Goal: Task Accomplishment & Management: Complete application form

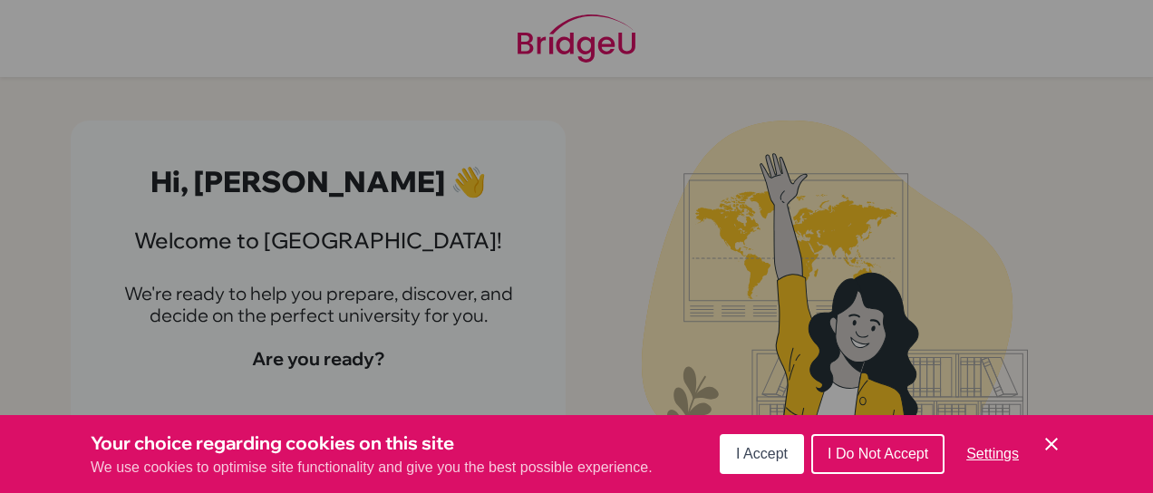
click at [767, 450] on span "I Accept" at bounding box center [762, 453] width 52 height 15
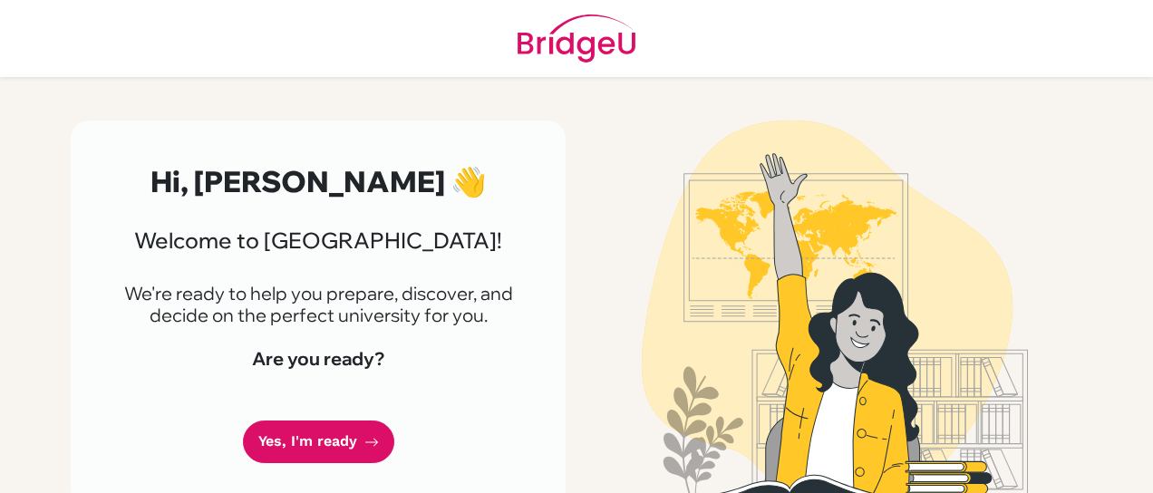
scroll to position [27, 0]
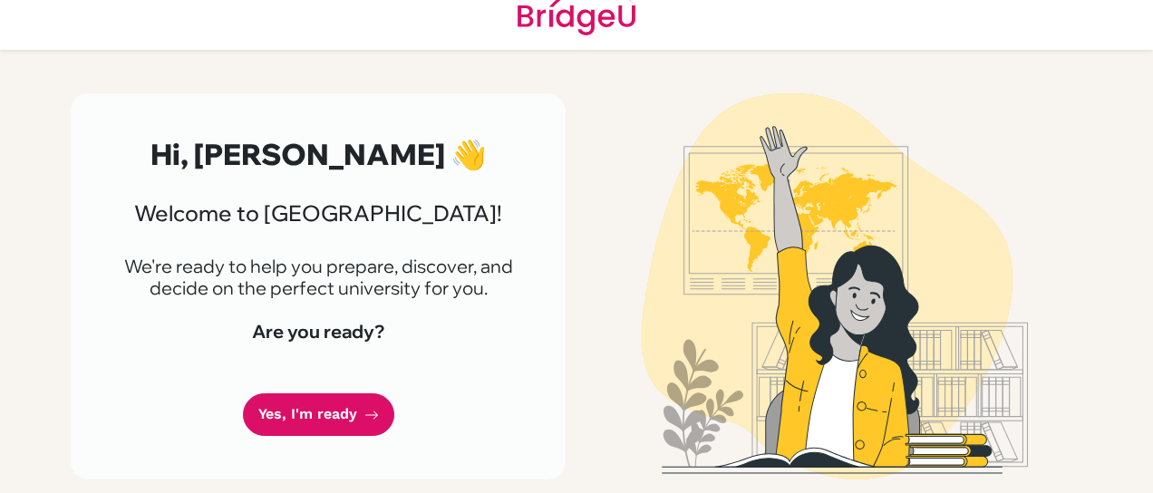
click at [365, 413] on icon at bounding box center [372, 415] width 15 height 15
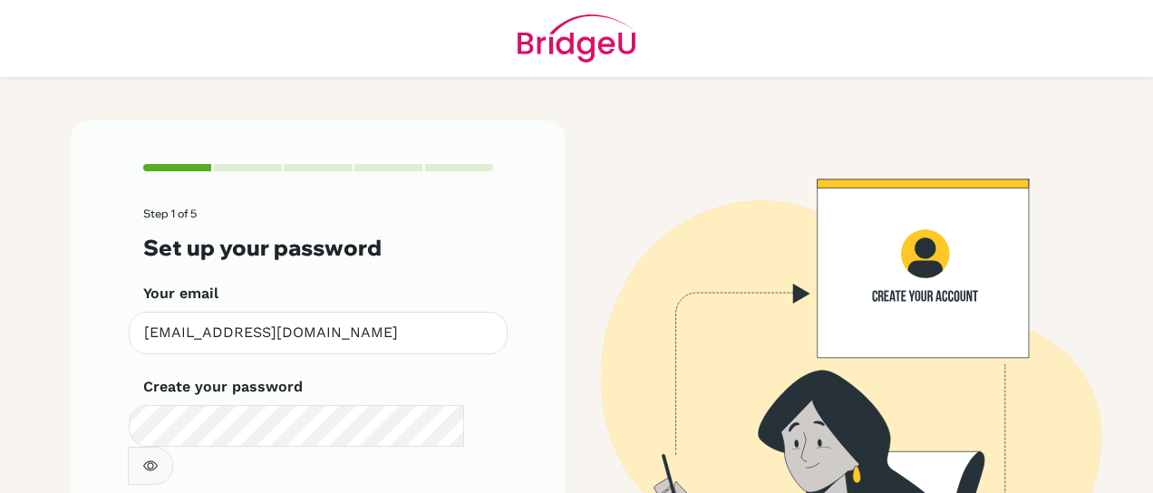
scroll to position [140, 0]
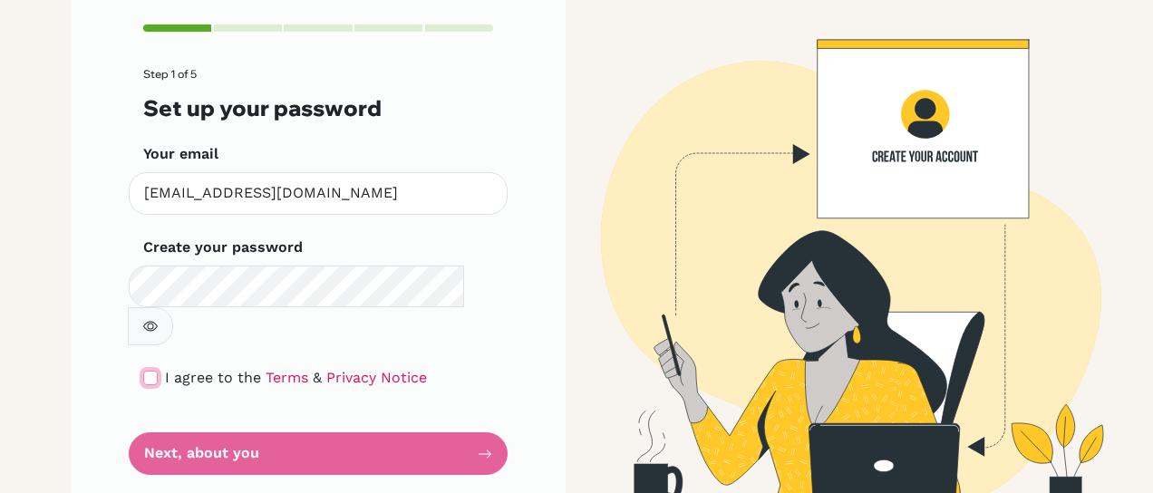
click at [143, 371] on input "checkbox" at bounding box center [150, 378] width 15 height 15
checkbox input "true"
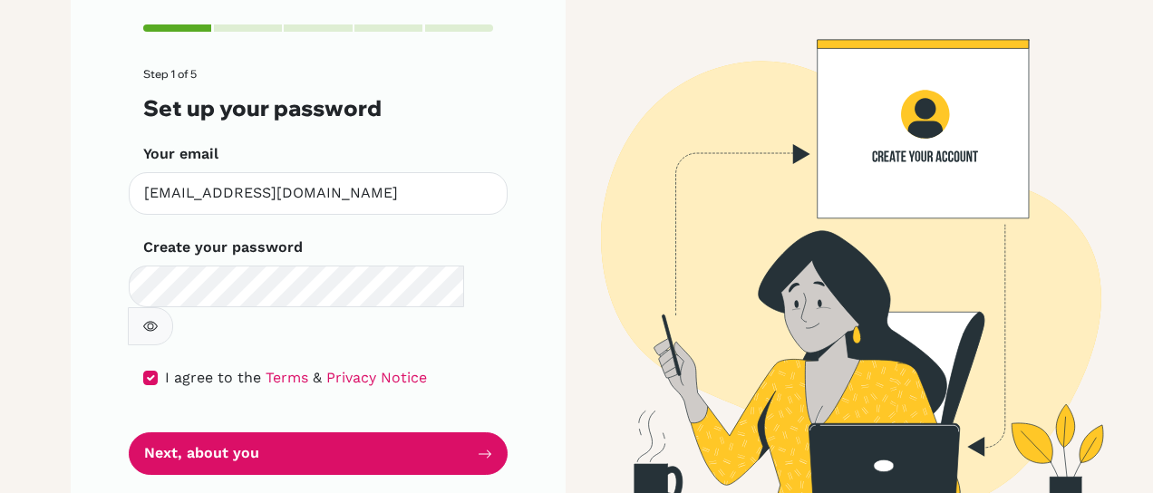
click at [259, 433] on button "Next, about you" at bounding box center [318, 454] width 379 height 43
